Goal: Task Accomplishment & Management: Manage account settings

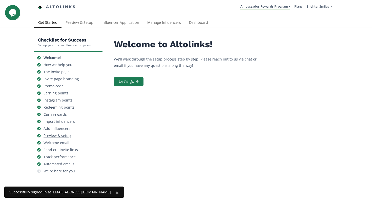
click at [55, 137] on div "Preview & setup" at bounding box center [56, 135] width 27 height 5
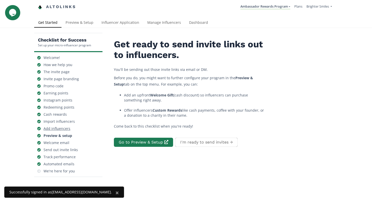
click at [54, 126] on div "Add influencers" at bounding box center [56, 128] width 27 height 5
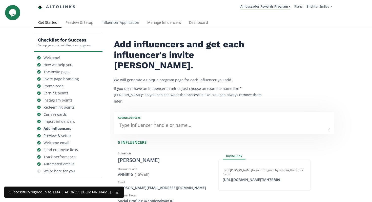
click at [128, 21] on link "Influencer Application" at bounding box center [120, 23] width 46 height 10
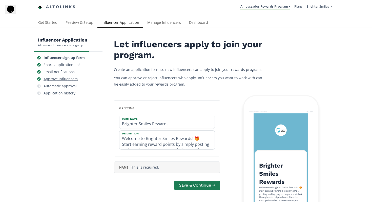
click at [64, 81] on div "Approve influencers" at bounding box center [60, 78] width 34 height 5
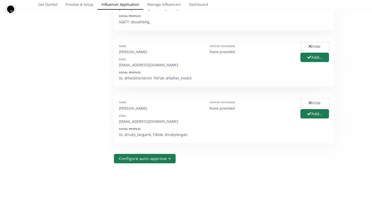
scroll to position [133, 0]
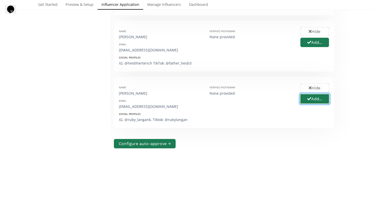
click at [311, 100] on button "Add..." at bounding box center [314, 98] width 30 height 11
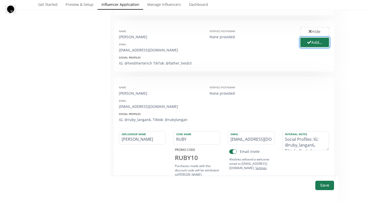
click at [309, 41] on icon "button" at bounding box center [309, 42] width 4 height 3
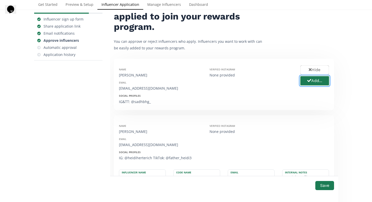
click at [311, 81] on button "Add..." at bounding box center [314, 80] width 30 height 11
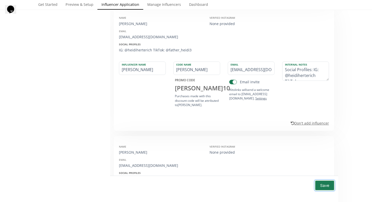
click at [322, 184] on button "Save" at bounding box center [324, 185] width 20 height 11
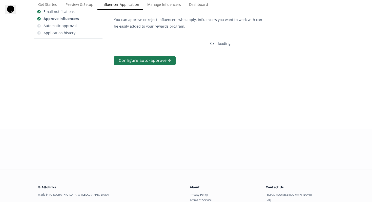
scroll to position [0, 0]
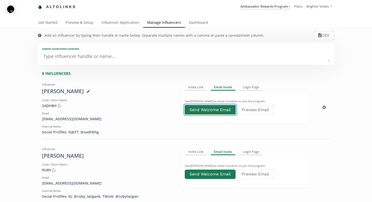
click at [206, 110] on button "Send Welcome Email" at bounding box center [210, 109] width 52 height 11
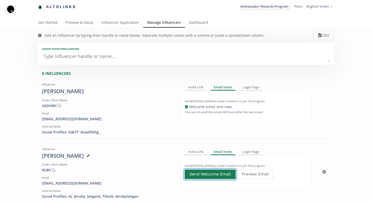
click at [195, 173] on button "Send Welcome Email" at bounding box center [210, 174] width 52 height 11
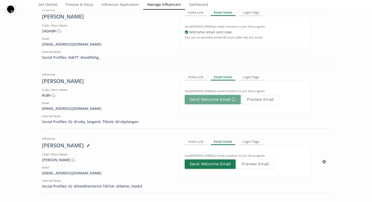
scroll to position [77, 0]
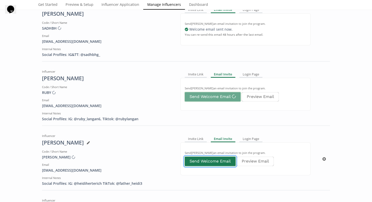
click at [201, 160] on button "Send Welcome Email" at bounding box center [210, 161] width 52 height 11
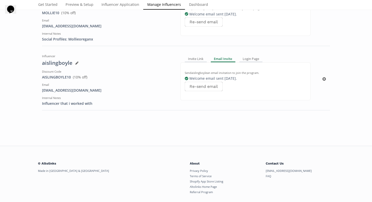
scroll to position [479, 0]
click at [320, 79] on div "Influencer aislingboyle Discount Code AISLINGBOYLE10 View in Shopify Admin ( 10…" at bounding box center [186, 79] width 288 height 54
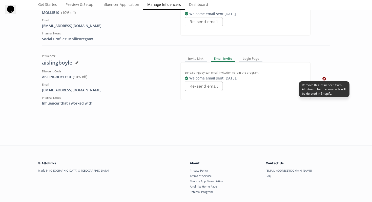
click at [323, 78] on icon at bounding box center [324, 79] width 4 height 4
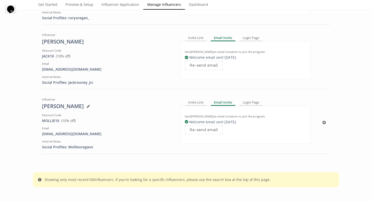
scroll to position [373, 0]
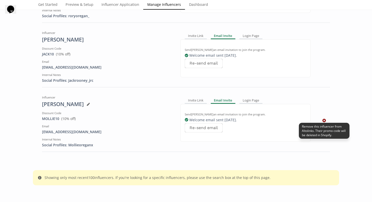
click at [324, 119] on icon at bounding box center [324, 121] width 4 height 4
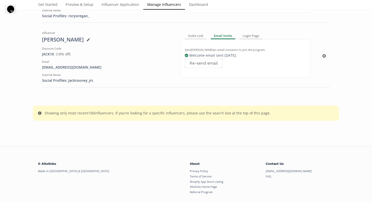
click at [321, 55] on div "Influencer Jack Rooney Discount Code JACK10 View in Shopify Admin ( 10 % off) E…" at bounding box center [186, 56] width 288 height 54
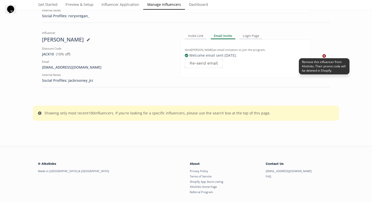
click at [323, 55] on icon at bounding box center [324, 56] width 4 height 4
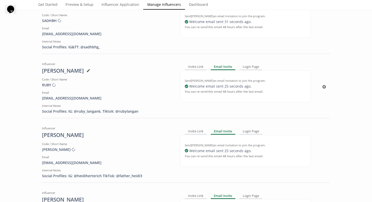
scroll to position [0, 0]
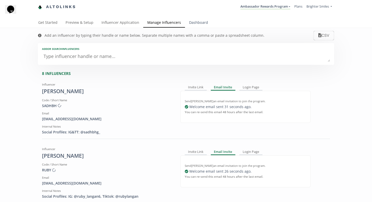
click at [206, 22] on link "Dashboard" at bounding box center [198, 23] width 27 height 10
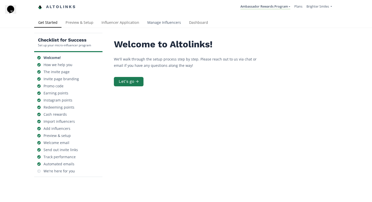
click at [163, 24] on link "Manage Influencers" at bounding box center [164, 23] width 42 height 10
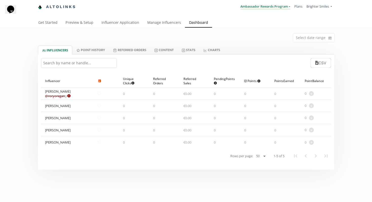
click at [272, 6] on link "Ambassador Rewards Program" at bounding box center [265, 7] width 50 height 6
click at [268, 16] on link "Ambassador Rewards Program" at bounding box center [265, 20] width 49 height 10
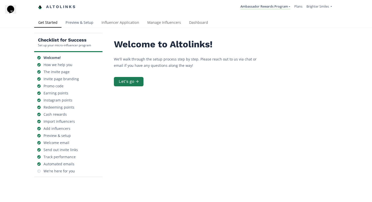
click at [69, 22] on link "Preview & Setup" at bounding box center [79, 23] width 36 height 10
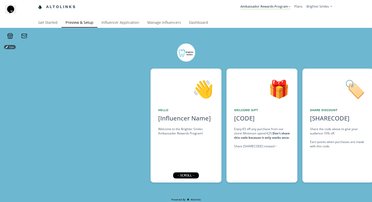
click at [9, 36] on icon at bounding box center [10, 36] width 6 height 6
click at [287, 7] on link "Ambassador Rewards Program" at bounding box center [265, 7] width 50 height 6
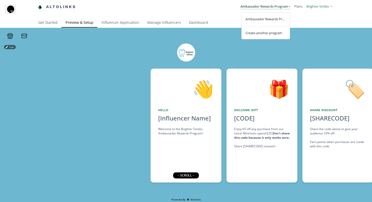
click at [323, 8] on span "Brighter Smiles" at bounding box center [317, 6] width 22 height 5
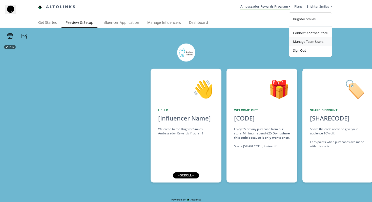
click at [304, 42] on link "Manage Team Users" at bounding box center [310, 41] width 43 height 9
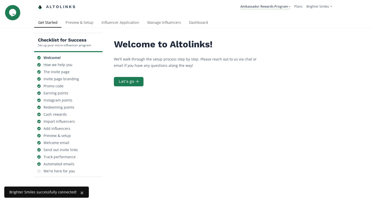
scroll to position [97, 0]
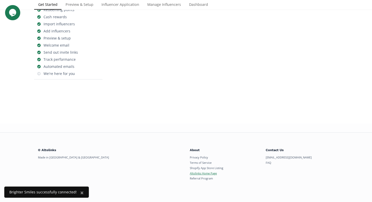
click at [209, 173] on link "Altolinks Home Page" at bounding box center [203, 173] width 27 height 4
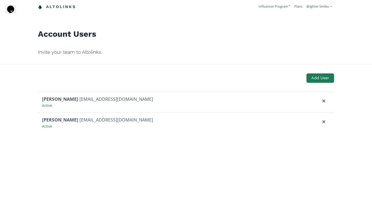
click at [57, 5] on link "Altolinks" at bounding box center [57, 7] width 38 height 8
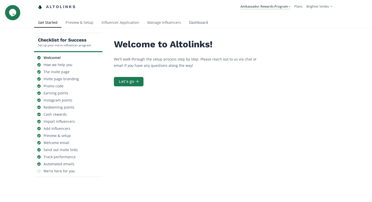
click at [190, 20] on link "Dashboard" at bounding box center [198, 23] width 27 height 10
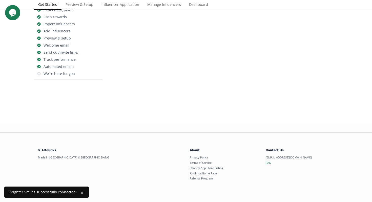
click at [267, 164] on link "FAQ" at bounding box center [268, 163] width 6 height 4
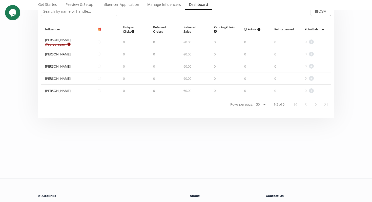
scroll to position [97, 0]
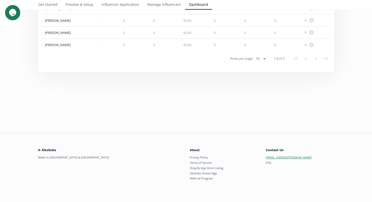
click at [270, 158] on link "[EMAIL_ADDRESS][DOMAIN_NAME]" at bounding box center [288, 157] width 46 height 4
